Goal: Information Seeking & Learning: Learn about a topic

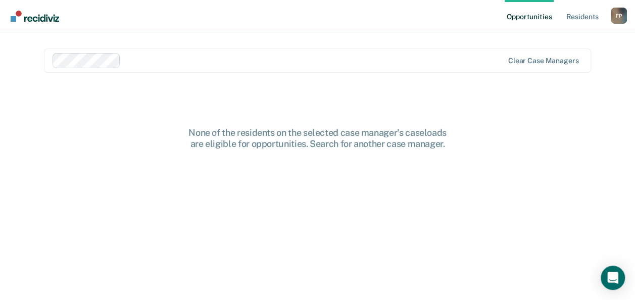
click at [199, 61] on div at bounding box center [314, 61] width 378 height 12
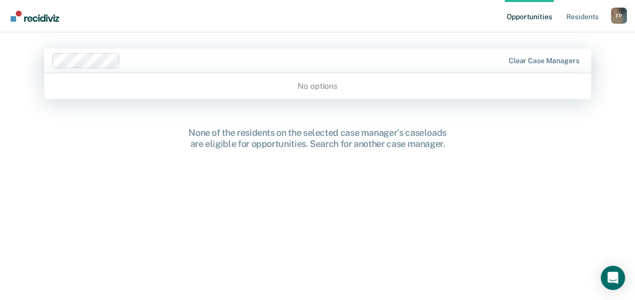
click at [309, 81] on div "No options" at bounding box center [317, 86] width 547 height 18
type input "[PERSON_NAME]"
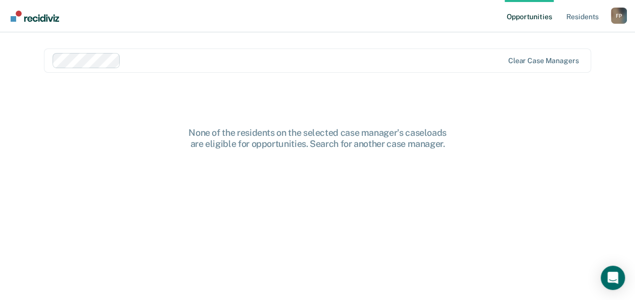
click at [181, 61] on div at bounding box center [314, 61] width 378 height 12
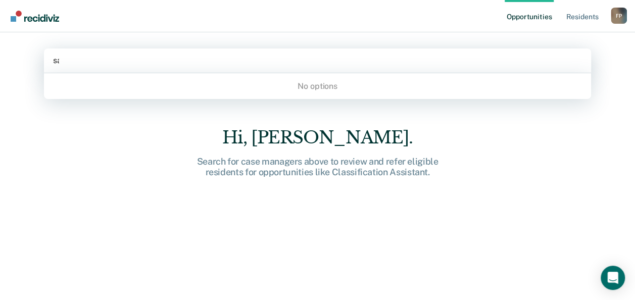
type input "s"
type input "h"
type input "r"
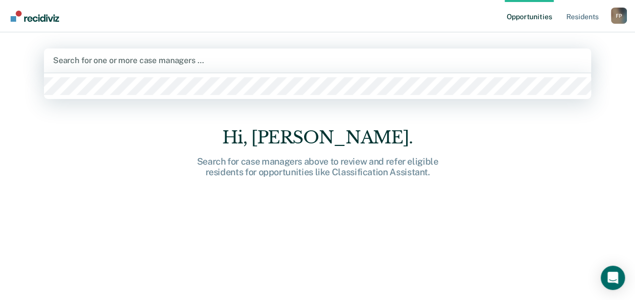
click at [86, 98] on div at bounding box center [317, 86] width 547 height 26
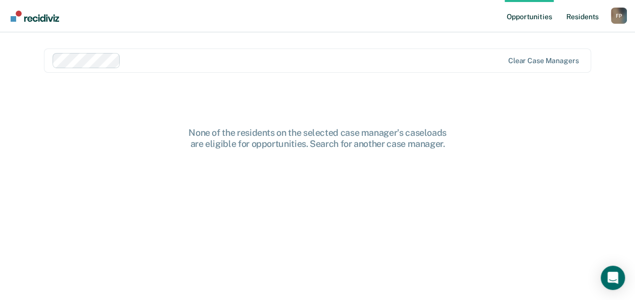
click at [587, 16] on link "Resident s" at bounding box center [581, 16] width 37 height 32
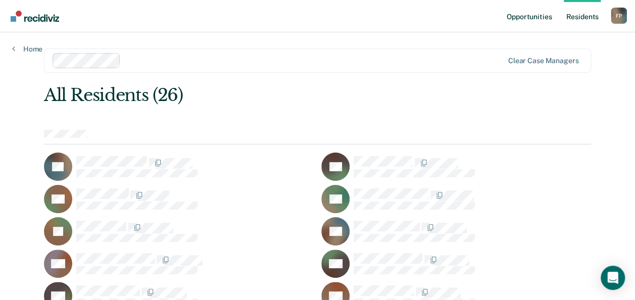
click at [530, 20] on link "Opportunities" at bounding box center [528, 16] width 49 height 32
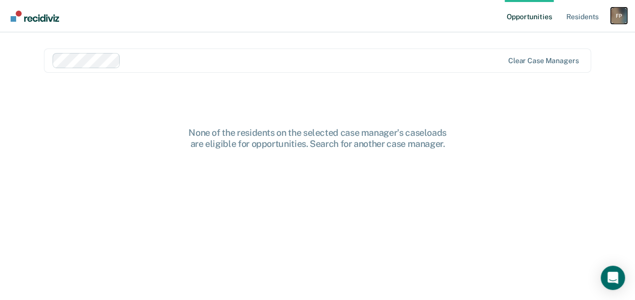
click at [618, 12] on div "F P" at bounding box center [618, 16] width 16 height 16
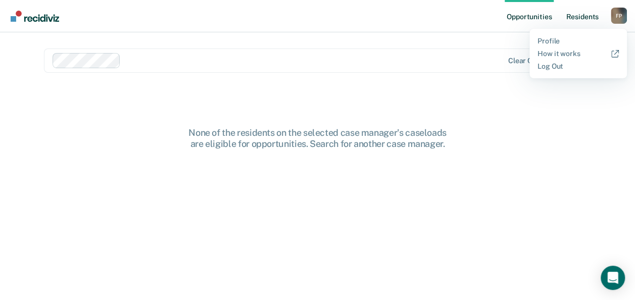
click at [579, 19] on link "Resident s" at bounding box center [581, 16] width 37 height 32
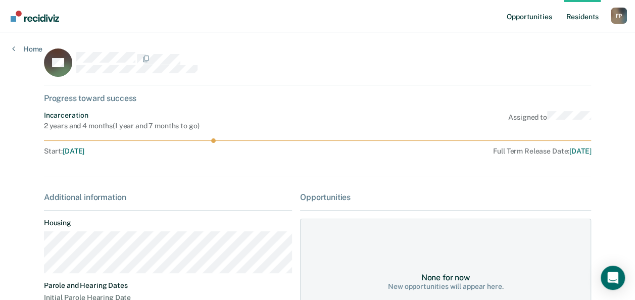
click at [527, 19] on link "Opportunities" at bounding box center [528, 16] width 49 height 32
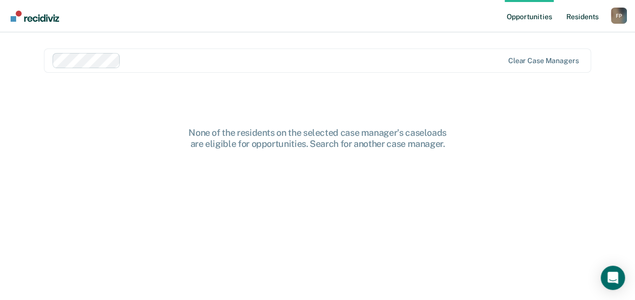
click at [579, 18] on link "Resident s" at bounding box center [581, 16] width 37 height 32
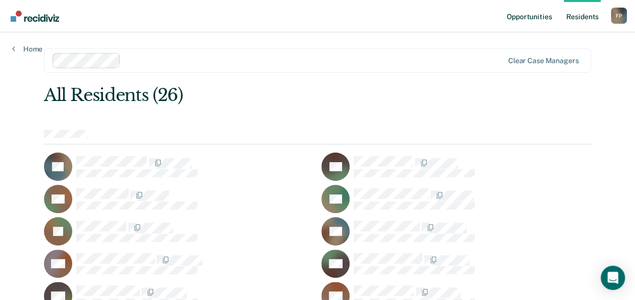
click at [528, 22] on link "Opportunities" at bounding box center [528, 16] width 49 height 32
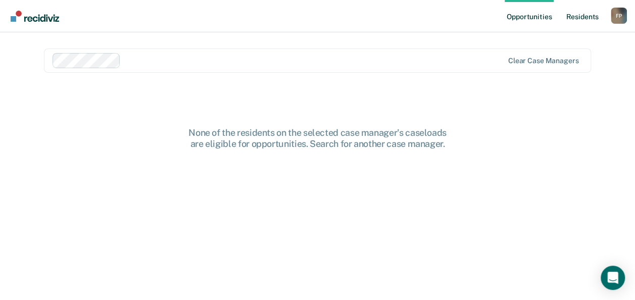
click at [580, 23] on link "Resident s" at bounding box center [581, 16] width 37 height 32
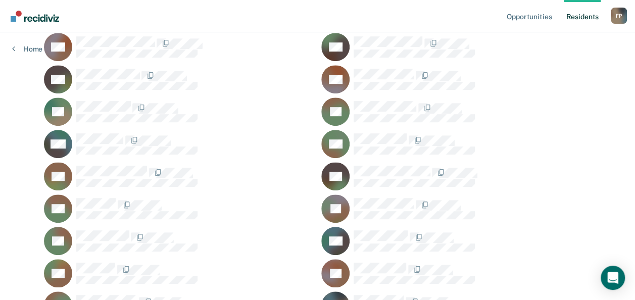
scroll to position [307, 0]
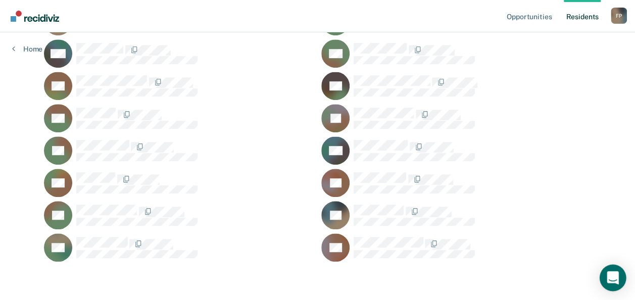
click at [610, 274] on icon "Open Intercom Messenger" at bounding box center [612, 277] width 12 height 13
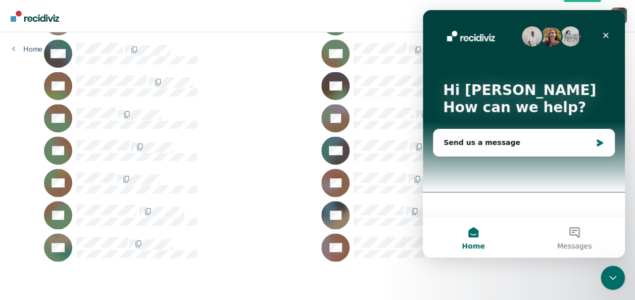
scroll to position [0, 0]
click at [606, 32] on icon "Close" at bounding box center [605, 35] width 8 height 8
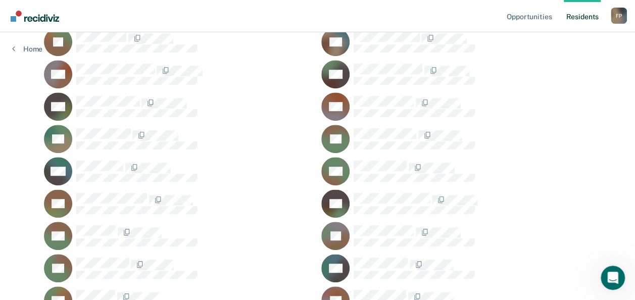
scroll to position [189, 0]
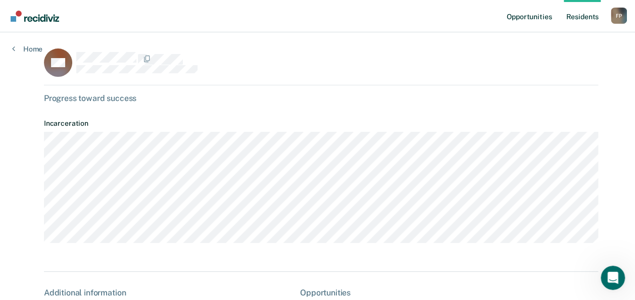
click at [534, 15] on link "Opportunities" at bounding box center [528, 16] width 49 height 32
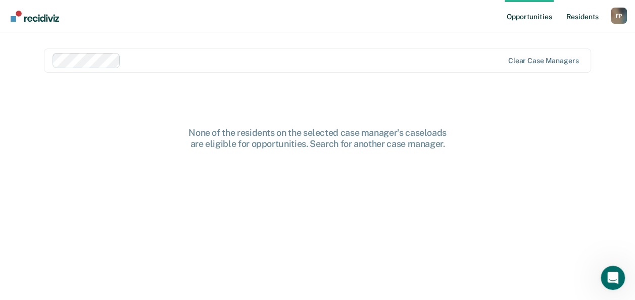
click at [579, 20] on link "Resident s" at bounding box center [581, 16] width 37 height 32
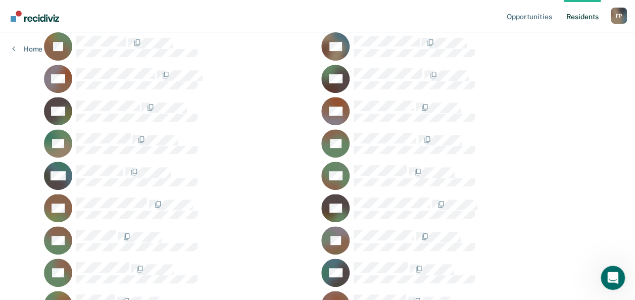
scroll to position [307, 0]
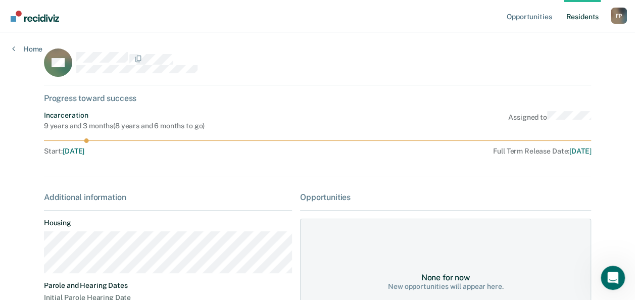
click at [588, 15] on link "Resident s" at bounding box center [581, 16] width 37 height 32
